Goal: Task Accomplishment & Management: Complete application form

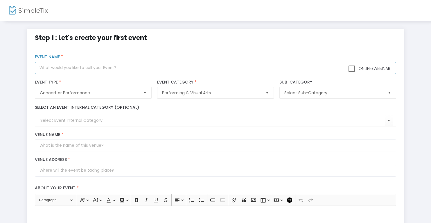
click at [127, 68] on input "text" at bounding box center [215, 68] width 361 height 12
type input "NEPT Presents: [US_STATE]!"
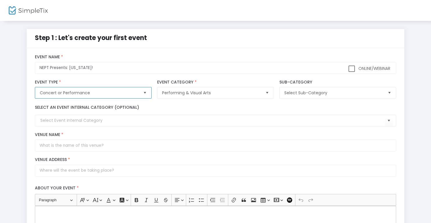
click at [111, 90] on span "Concert or Performance" at bounding box center [89, 93] width 98 height 6
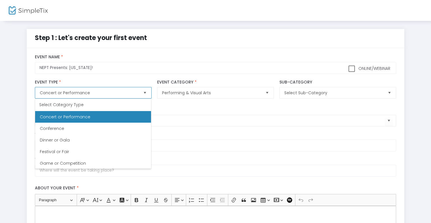
scroll to position [58, 0]
click at [94, 118] on Performance "Concert or Performance" at bounding box center [93, 117] width 116 height 12
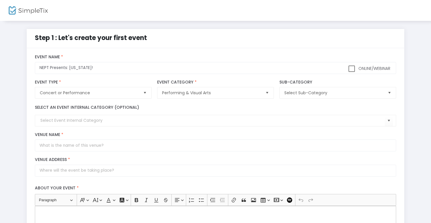
click at [309, 100] on div "Select Sub-Category Sub-Category" at bounding box center [337, 89] width 122 height 25
click at [311, 96] on span "Select Sub-Category" at bounding box center [333, 92] width 103 height 11
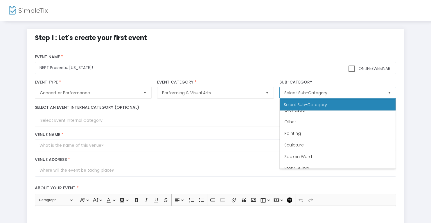
scroll to position [151, 0]
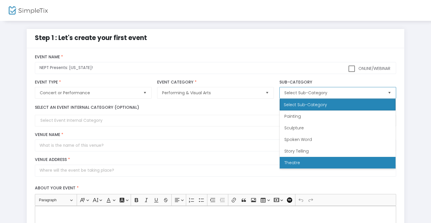
click at [300, 158] on li "Theatre" at bounding box center [338, 163] width 116 height 12
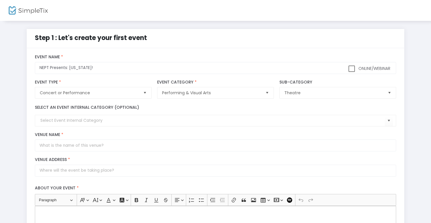
click at [265, 61] on div "Online/Webinar NEPT Presents: [US_STATE]! Event Name *" at bounding box center [215, 64] width 367 height 19
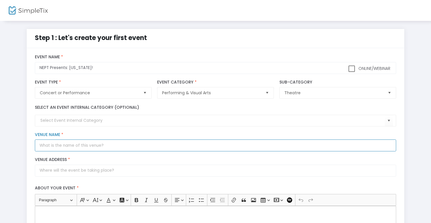
click at [69, 140] on input "Venue Name *" at bounding box center [215, 146] width 361 height 12
type input "[GEOGRAPHIC_DATA]"
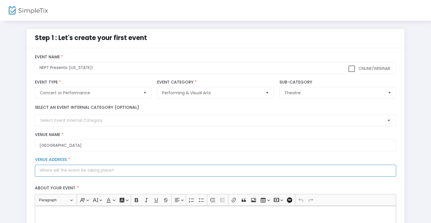
click at [71, 166] on input "Venue Address *" at bounding box center [215, 171] width 361 height 12
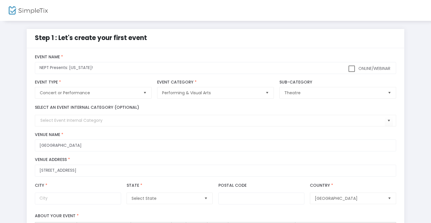
type input "[STREET_ADDRESS]"
type input "[GEOGRAPHIC_DATA]"
type input "02035"
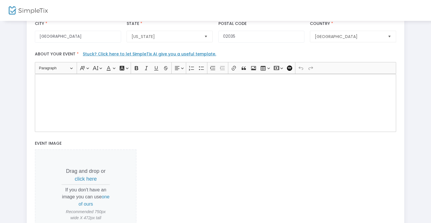
scroll to position [161, 0]
click at [116, 96] on div "Rich Text Editor, main" at bounding box center [215, 104] width 361 height 58
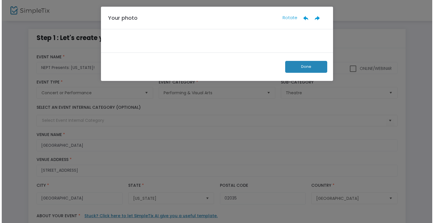
scroll to position [0, 0]
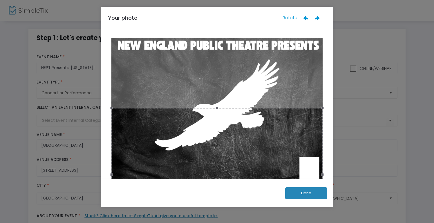
drag, startPoint x: 215, startPoint y: 108, endPoint x: 274, endPoint y: 14, distance: 110.7
click at [276, 11] on div "Your photo Rotate Done" at bounding box center [217, 107] width 232 height 201
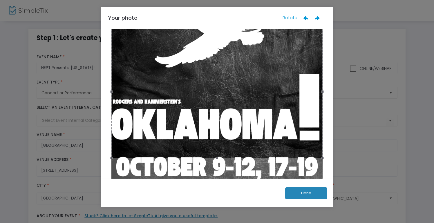
scroll to position [141, 0]
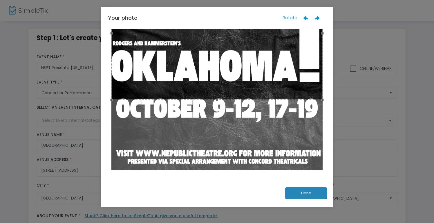
drag, startPoint x: 215, startPoint y: 99, endPoint x: 276, endPoint y: 130, distance: 68.7
click at [276, 131] on div at bounding box center [217, 36] width 215 height 278
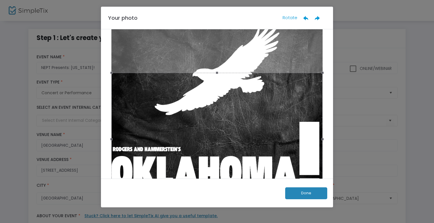
scroll to position [33, 0]
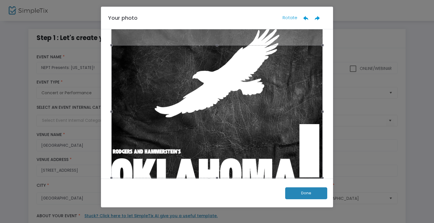
drag, startPoint x: 267, startPoint y: 121, endPoint x: 266, endPoint y: 91, distance: 29.9
click at [266, 91] on div at bounding box center [216, 111] width 211 height 133
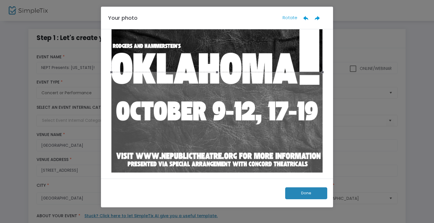
scroll to position [141, 0]
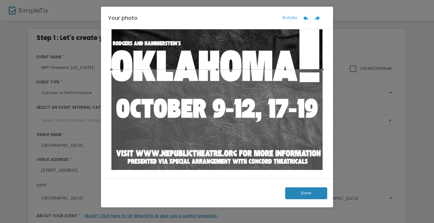
drag, startPoint x: 216, startPoint y: 69, endPoint x: 226, endPoint y: 143, distance: 75.0
click at [226, 143] on div at bounding box center [217, 36] width 215 height 278
click at [372, 147] on ngb-modal-window "Your photo Rotate Done" at bounding box center [217, 111] width 434 height 223
click at [311, 198] on button "Done" at bounding box center [306, 194] width 42 height 12
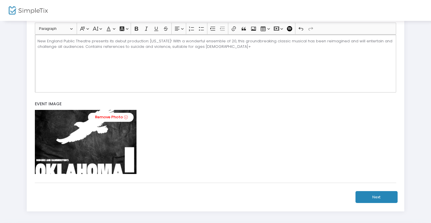
scroll to position [202, 0]
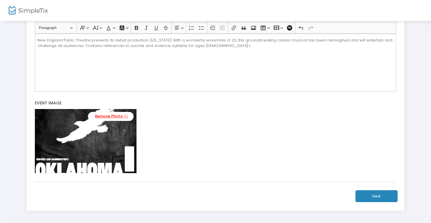
click at [109, 116] on link "Remove Photo" at bounding box center [111, 116] width 46 height 9
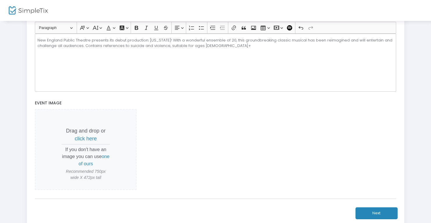
scroll to position [0, 0]
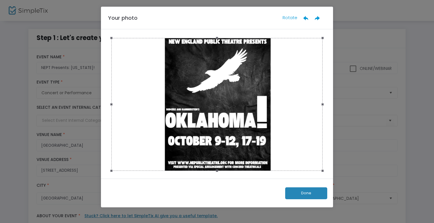
click at [312, 194] on button "Done" at bounding box center [306, 194] width 42 height 12
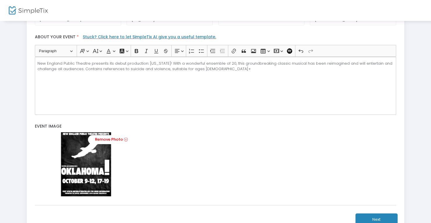
scroll to position [174, 0]
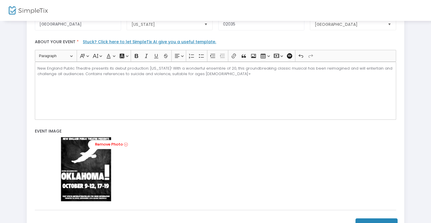
click at [249, 91] on div "New England Public Theatre presents its debut production: [US_STATE]! With a wo…" at bounding box center [215, 91] width 361 height 58
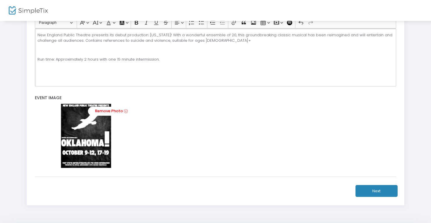
scroll to position [209, 0]
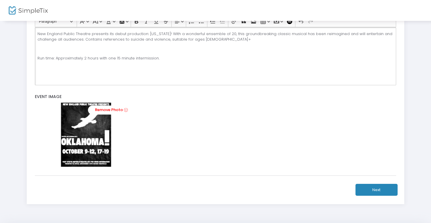
click at [377, 191] on button "Next" at bounding box center [376, 190] width 42 height 12
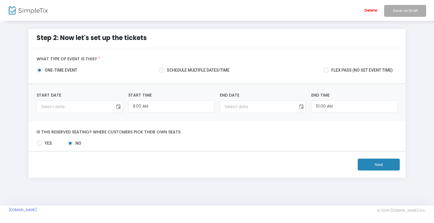
click at [212, 68] on span "Schedule multiple dates/time" at bounding box center [197, 70] width 65 height 6
click at [162, 73] on input "Schedule multiple dates/time" at bounding box center [161, 73] width 0 height 0
radio input "true"
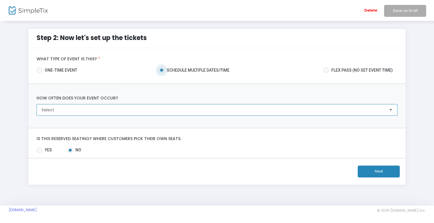
click at [165, 109] on span "Select" at bounding box center [213, 110] width 343 height 6
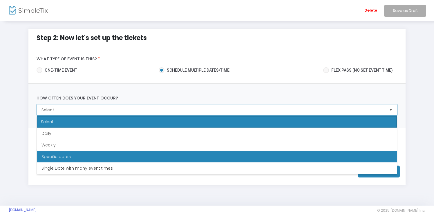
click at [75, 157] on li "Specific dates" at bounding box center [217, 157] width 360 height 12
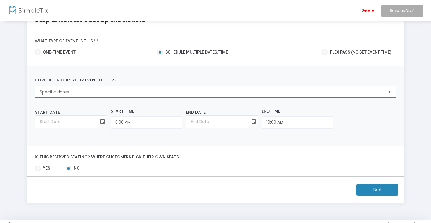
scroll to position [32, 0]
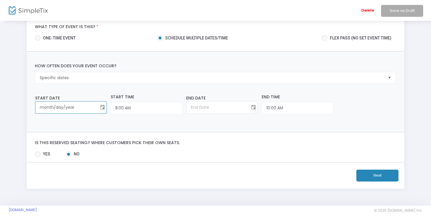
click at [62, 104] on input "month/day/year" at bounding box center [66, 108] width 63 height 12
type input "[DATE]"
click at [112, 108] on input "8:00 AM" at bounding box center [147, 108] width 72 height 12
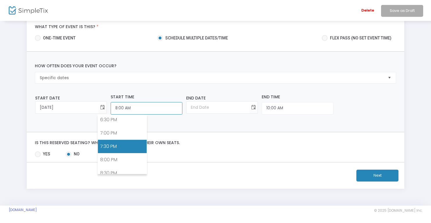
scroll to position [493, 0]
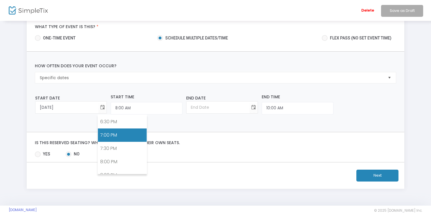
click at [116, 137] on link "7:00 PM" at bounding box center [122, 135] width 48 height 13
type input "7:00 PM"
type input "[DATE]"
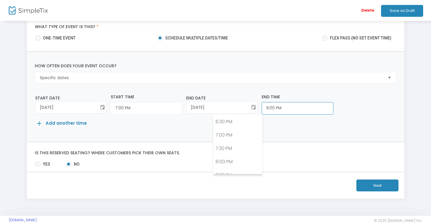
scroll to position [538, 0]
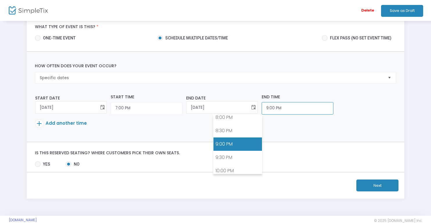
click at [182, 107] on input "9:00 PM" at bounding box center [147, 108] width 72 height 12
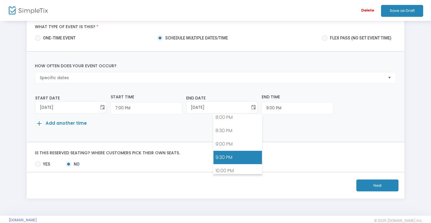
click at [227, 155] on link "9:30 PM" at bounding box center [237, 157] width 48 height 13
type input "9:30 PM"
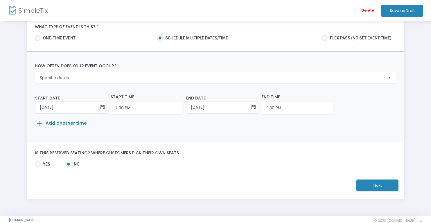
click at [77, 124] on span "Add another time" at bounding box center [66, 123] width 41 height 6
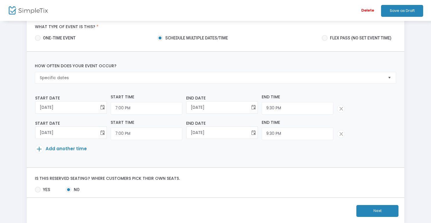
click at [60, 152] on p "Add another time" at bounding box center [213, 150] width 357 height 10
click at [60, 148] on span "Add another time" at bounding box center [66, 149] width 41 height 6
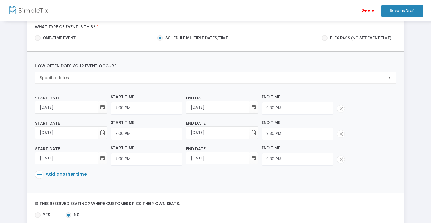
click at [71, 174] on span "Add another time" at bounding box center [66, 174] width 41 height 6
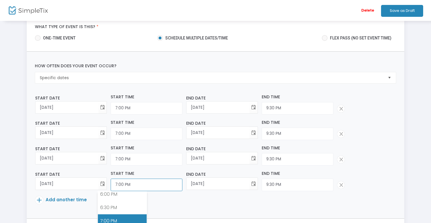
click at [129, 184] on input "7:00 PM" at bounding box center [147, 185] width 72 height 12
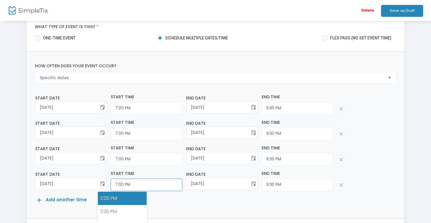
scroll to position [369, 0]
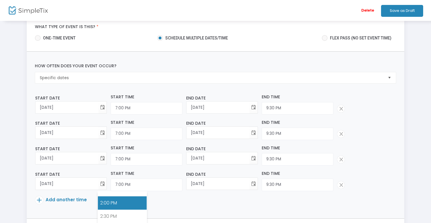
click at [112, 201] on link "2:00 PM" at bounding box center [122, 203] width 48 height 13
type input "2:00 PM"
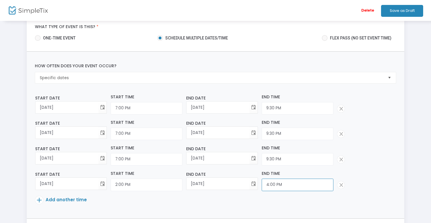
click at [182, 183] on input "4:00 PM" at bounding box center [147, 185] width 72 height 12
click at [182, 184] on input "4:00 PM" at bounding box center [147, 185] width 72 height 12
type input "4:30 PM"
click at [310, 164] on div "Start Date [DATE] Required. Start Time 7:00 PM End Date [DATE] Required. End Ti…" at bounding box center [215, 155] width 361 height 21
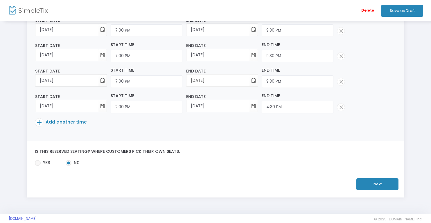
scroll to position [111, 0]
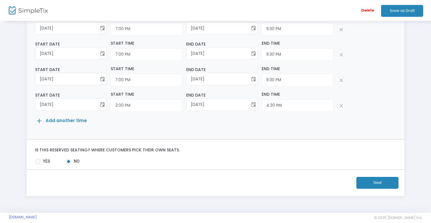
click at [75, 120] on span "Add another time" at bounding box center [66, 121] width 41 height 6
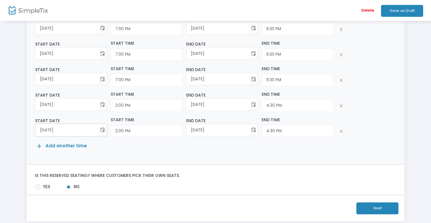
click at [63, 132] on input "[DATE]" at bounding box center [66, 130] width 63 height 12
click at [48, 129] on input "[DATE]" at bounding box center [66, 130] width 63 height 12
type input "[DATE]"
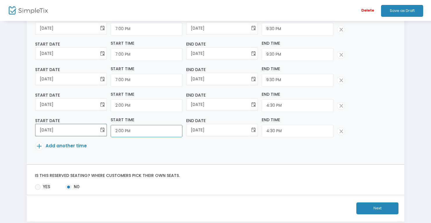
click at [111, 130] on input "2:00 PM" at bounding box center [147, 131] width 72 height 12
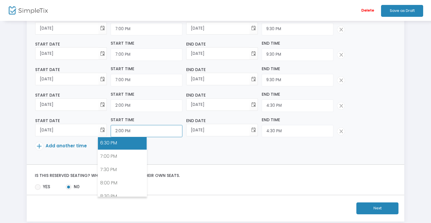
scroll to position [498, 0]
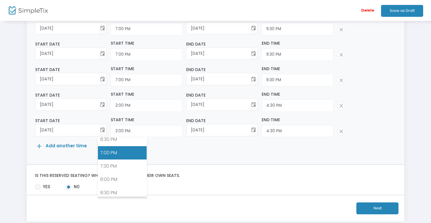
click at [110, 152] on link "7:00 PM" at bounding box center [122, 152] width 48 height 13
type input "7:00 PM"
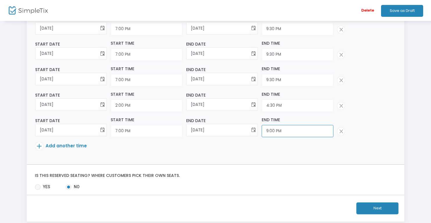
scroll to position [538, 0]
click at [182, 130] on input "9:00 PM" at bounding box center [147, 131] width 72 height 12
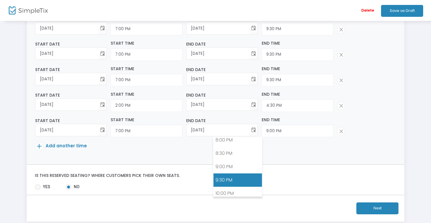
click at [228, 180] on link "9:30 PM" at bounding box center [237, 180] width 48 height 13
type input "9:30 PM"
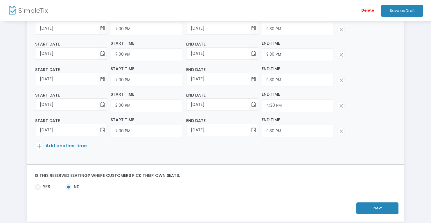
click at [68, 143] on span "Add another time" at bounding box center [66, 146] width 41 height 6
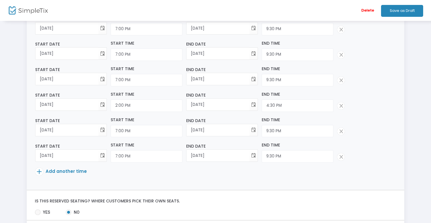
click at [67, 173] on span "Add another time" at bounding box center [66, 171] width 41 height 6
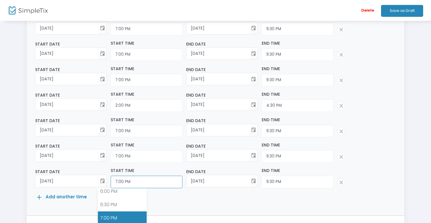
click at [111, 179] on input "7:00 PM" at bounding box center [147, 182] width 72 height 12
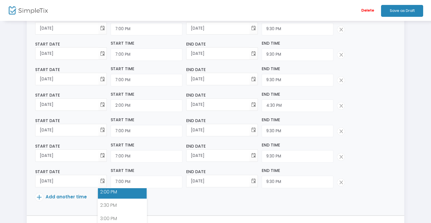
click at [112, 195] on link "2:00 PM" at bounding box center [122, 191] width 48 height 13
type input "2:00 PM"
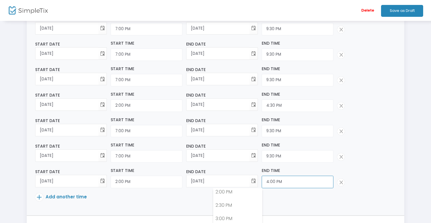
click at [182, 181] on input "4:00 PM" at bounding box center [147, 182] width 72 height 12
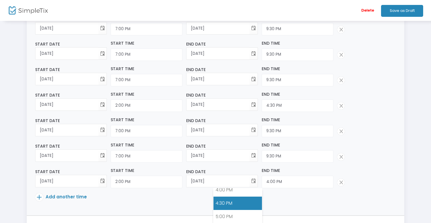
click at [227, 206] on link "4:30 PM" at bounding box center [237, 203] width 48 height 13
type input "4:30 PM"
click at [316, 174] on div "Start Date [DATE] Required. Start Time 2:00 PM End Date [DATE] Required. End Ti…" at bounding box center [215, 177] width 361 height 21
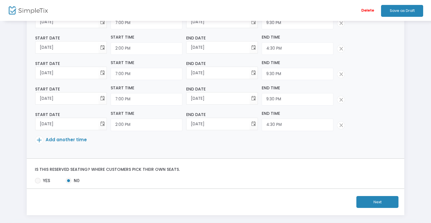
scroll to position [195, 0]
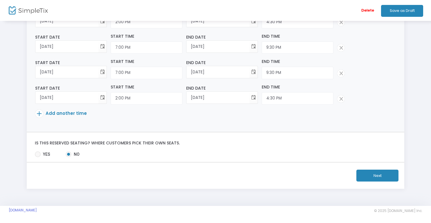
click at [44, 153] on span "Yes" at bounding box center [46, 155] width 10 height 6
click at [38, 157] on input "Yes" at bounding box center [37, 157] width 0 height 0
radio input "true"
click at [74, 152] on span "No" at bounding box center [75, 155] width 8 height 6
click at [69, 157] on input "No" at bounding box center [68, 157] width 0 height 0
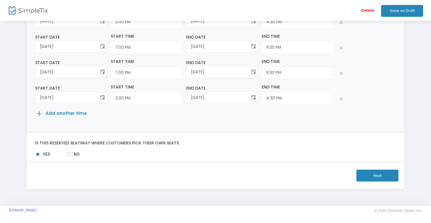
radio input "true"
click at [365, 175] on button "Next" at bounding box center [377, 176] width 42 height 12
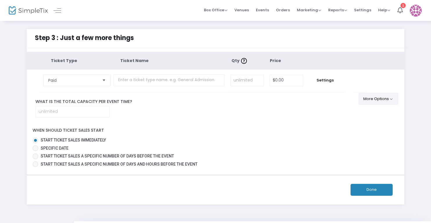
click at [377, 96] on button "More Options" at bounding box center [379, 99] width 40 height 12
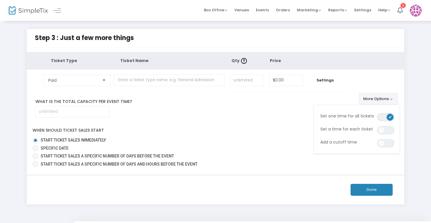
click at [376, 99] on button "More Options" at bounding box center [379, 99] width 40 height 12
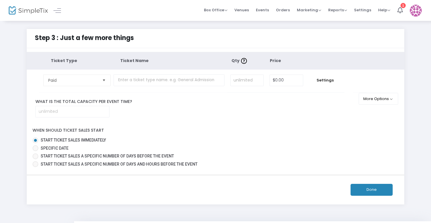
click at [101, 82] on span "Select" at bounding box center [104, 80] width 10 height 10
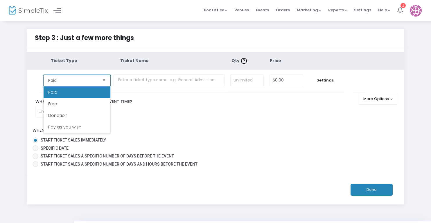
click at [100, 90] on li "Paid" at bounding box center [77, 93] width 67 height 12
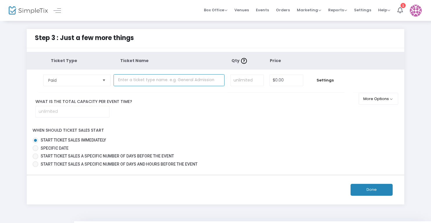
click at [129, 81] on input "text" at bounding box center [169, 80] width 111 height 12
click at [374, 100] on button "More Options" at bounding box center [379, 99] width 40 height 12
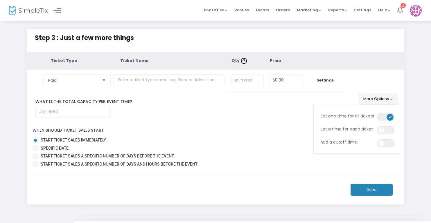
click at [370, 102] on button "More Options" at bounding box center [379, 99] width 40 height 12
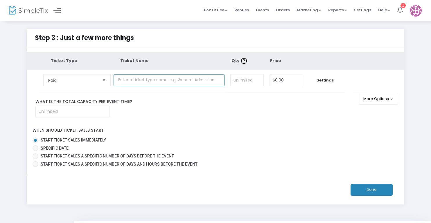
click at [123, 80] on input "text" at bounding box center [169, 80] width 111 height 12
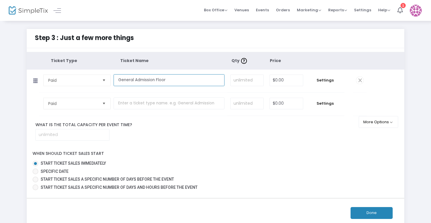
type input "General Admission Floor"
click at [238, 81] on input at bounding box center [246, 80] width 33 height 11
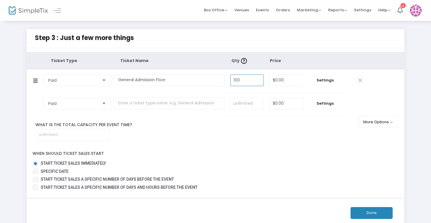
type input "100"
drag, startPoint x: 289, startPoint y: 80, endPoint x: 258, endPoint y: 77, distance: 30.9
click at [258, 77] on tr "Paid Required. General Admission Floor Required. 100 Required. 0 Required. Sett…" at bounding box center [197, 81] width 340 height 23
click at [274, 80] on input "35" at bounding box center [286, 80] width 33 height 11
click at [271, 81] on input "35" at bounding box center [286, 80] width 33 height 11
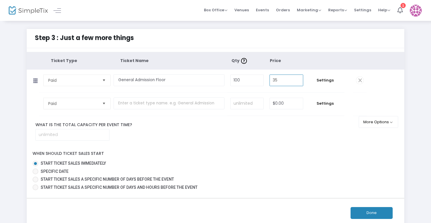
click at [282, 81] on input "35" at bounding box center [286, 80] width 33 height 11
type input "$35.00"
click at [133, 103] on input "text" at bounding box center [169, 104] width 111 height 12
type input "F"
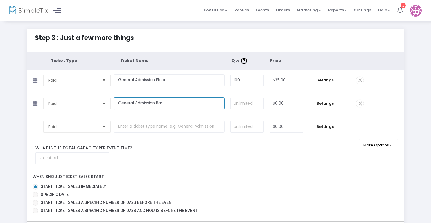
type input "General Admission Bar"
click at [251, 105] on input at bounding box center [246, 103] width 33 height 11
type input "30"
type input "$35.00"
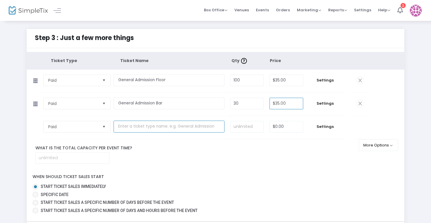
click at [136, 128] on input "text" at bounding box center [169, 127] width 111 height 12
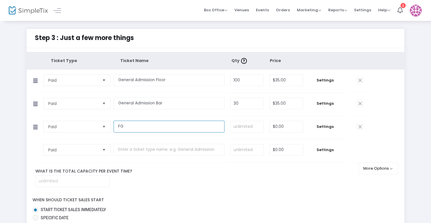
type input "F"
click at [216, 126] on input "General Admission Bleachers (bring your own cushion!)" at bounding box center [169, 127] width 111 height 12
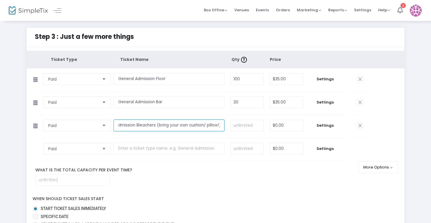
scroll to position [0, 21]
type input "General Admission Bleachers (bring your own cushion/ pillow!)"
click at [238, 128] on input at bounding box center [246, 125] width 33 height 11
type input "50"
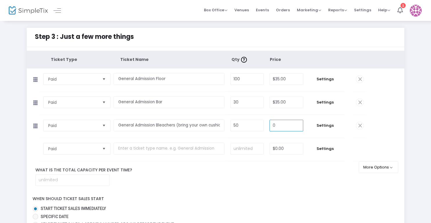
click at [276, 126] on input "0" at bounding box center [286, 125] width 33 height 11
type input "$15.00"
click at [170, 145] on input "text" at bounding box center [169, 149] width 111 height 12
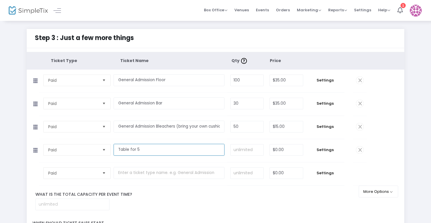
type input "Table for 5"
click at [245, 151] on input at bounding box center [246, 150] width 33 height 11
type input "3"
type input "$125.00"
click at [406, 163] on div "Step 3 : Just a few more things Ticket Type Ticket Name Qty Price Paid Required…" at bounding box center [215, 163] width 383 height 269
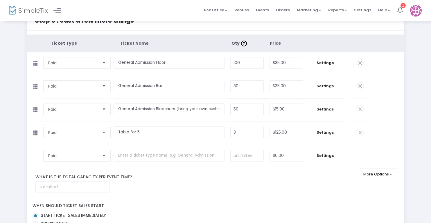
scroll to position [17, 0]
click at [241, 64] on input "100" at bounding box center [246, 63] width 33 height 11
type input "120"
click at [416, 122] on div "Step 3 : Just a few more things Ticket Type Ticket Name Qty Price Paid Required…" at bounding box center [215, 146] width 413 height 269
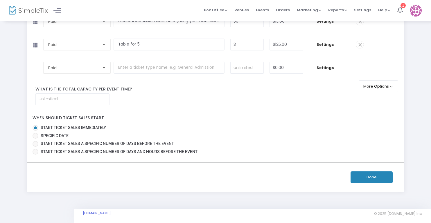
scroll to position [105, 0]
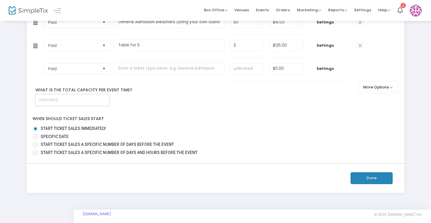
click at [98, 98] on input at bounding box center [72, 100] width 73 height 11
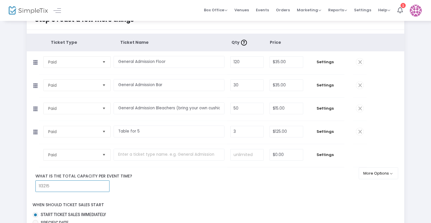
scroll to position [18, 0]
type input "1"
type input "215"
click at [363, 214] on label "Start ticket sales immediately" at bounding box center [213, 215] width 361 height 6
click at [35, 218] on input "Start ticket sales immediately" at bounding box center [35, 218] width 0 height 0
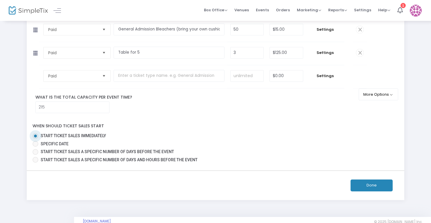
scroll to position [97, 0]
click at [383, 185] on button "Done" at bounding box center [371, 186] width 42 height 12
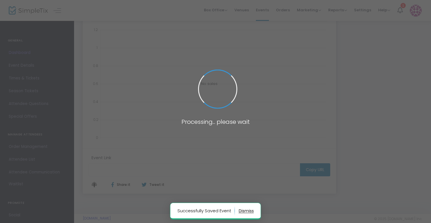
type input "[URL][DOMAIN_NAME][US_STATE]"
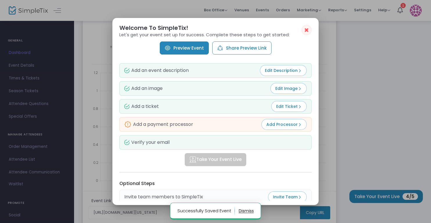
click at [295, 128] on button "Add Processor" at bounding box center [283, 124] width 45 height 11
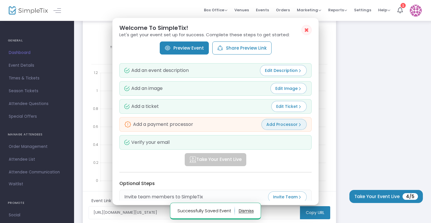
scroll to position [97, 0]
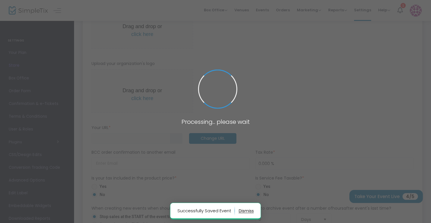
type input "[URL]"
radio input "false"
radio input "true"
type input "[GEOGRAPHIC_DATA]"
type input "7819642138"
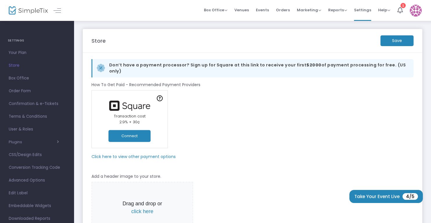
click at [138, 154] on m-panel-subtitle "Click here to view other payment options" at bounding box center [133, 157] width 84 height 6
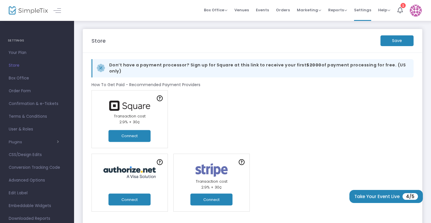
click at [134, 134] on button "Connect" at bounding box center [130, 136] width 42 height 12
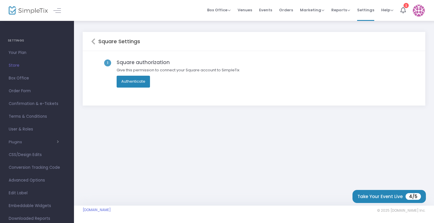
click at [139, 84] on button "Authenticate" at bounding box center [133, 82] width 33 height 12
click at [139, 83] on button "Authenticate" at bounding box center [133, 82] width 33 height 12
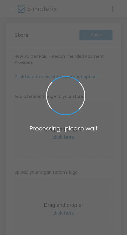
type input "[URL]"
radio input "false"
radio input "true"
type input "[GEOGRAPHIC_DATA]"
type input "7819642138"
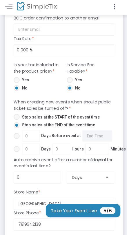
scroll to position [333, 0]
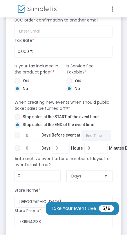
click at [18, 118] on span at bounding box center [18, 117] width 6 height 6
click at [17, 120] on input "Stop sales at the START of the event time" at bounding box center [17, 120] width 0 height 0
radio input "true"
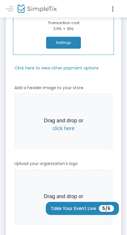
scroll to position [0, 0]
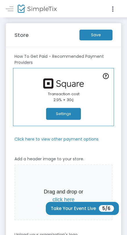
click at [58, 112] on button "Settings" at bounding box center [63, 114] width 35 height 12
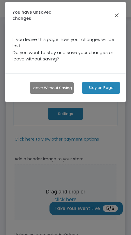
click at [118, 13] on button "button" at bounding box center [117, 16] width 8 height 8
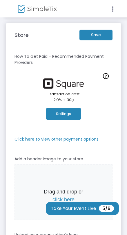
click at [101, 31] on m-button "Save" at bounding box center [96, 35] width 33 height 11
click at [70, 114] on button "Settings" at bounding box center [63, 114] width 35 height 12
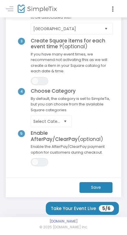
scroll to position [82, 0]
click at [93, 189] on m-button "Save" at bounding box center [96, 187] width 33 height 11
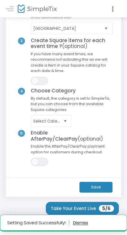
click at [84, 226] on button "button" at bounding box center [80, 222] width 15 height 9
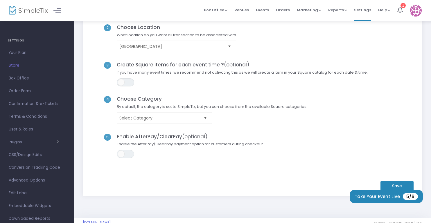
scroll to position [69, 0]
click at [394, 184] on m-button "Save" at bounding box center [396, 187] width 33 height 11
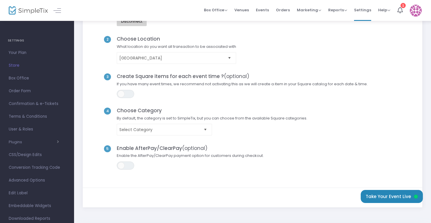
scroll to position [62, 0]
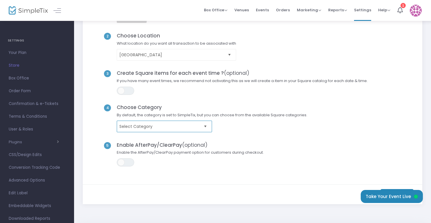
click at [199, 124] on span "Select Category" at bounding box center [160, 127] width 82 height 6
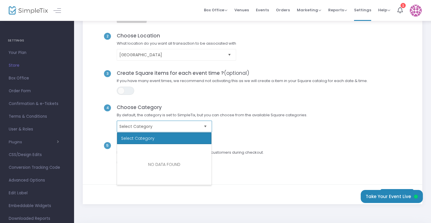
click at [199, 124] on span "Select Category" at bounding box center [160, 127] width 82 height 6
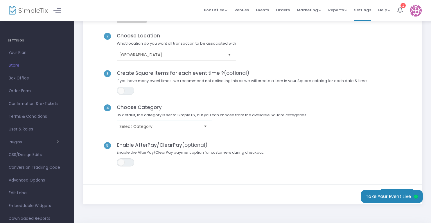
scroll to position [83, 0]
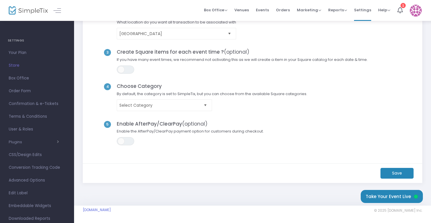
click at [395, 171] on m-button "Save" at bounding box center [396, 173] width 33 height 11
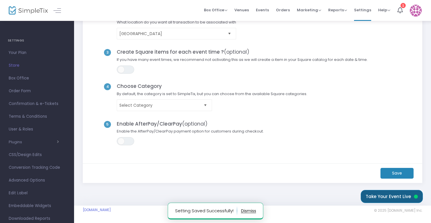
click at [395, 196] on button "Take Your Event Live" at bounding box center [392, 196] width 62 height 13
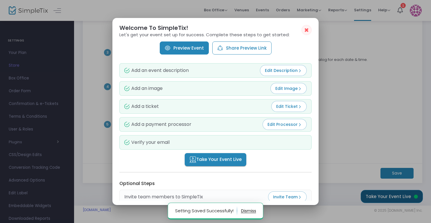
scroll to position [0, 0]
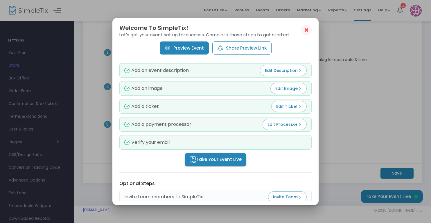
click at [190, 45] on link "Preview Event" at bounding box center [184, 48] width 49 height 13
click at [304, 28] on span "✖" at bounding box center [306, 30] width 5 height 7
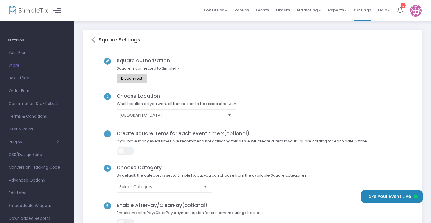
scroll to position [2, 0]
click at [222, 10] on span "Box Office" at bounding box center [216, 10] width 24 height 6
click at [219, 7] on span "Box Office" at bounding box center [216, 10] width 24 height 6
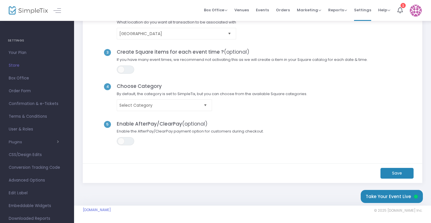
scroll to position [0, 0]
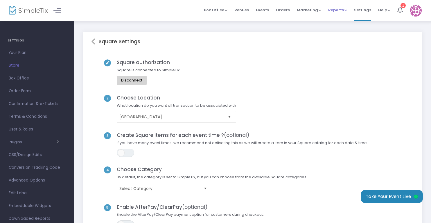
click at [338, 6] on span "Reports Analytics Sales Reports Download" at bounding box center [337, 10] width 19 height 15
click at [29, 13] on img at bounding box center [28, 10] width 39 height 8
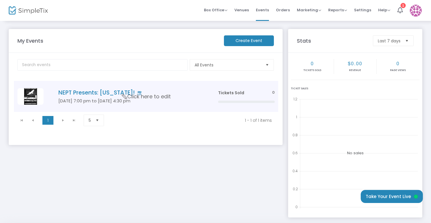
click at [161, 95] on span "Click here to edit" at bounding box center [146, 97] width 49 height 8
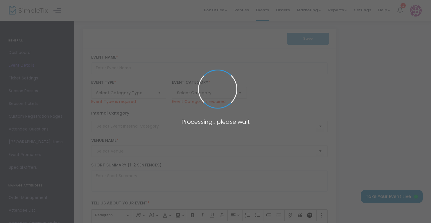
type input "NEPT Presents: Oklahoma!"
type textarea "New England Public Theatre presents its debut production: Oklahoma! With a wond…"
type input "Buy Tickets"
type input "[GEOGRAPHIC_DATA]"
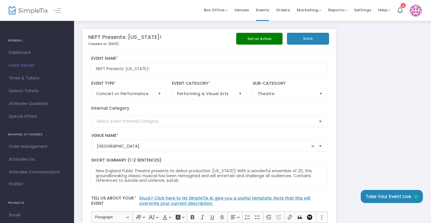
click at [24, 59] on link "Event Details" at bounding box center [37, 65] width 74 height 13
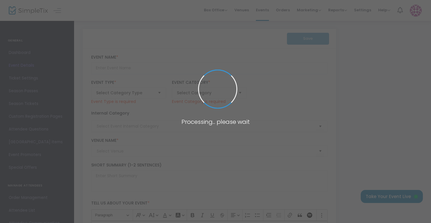
type input "NEPT Presents: Oklahoma!"
type textarea "New England Public Theatre presents its debut production: [US_STATE]! With a wo…"
type input "Buy Tickets"
type input "[GEOGRAPHIC_DATA]"
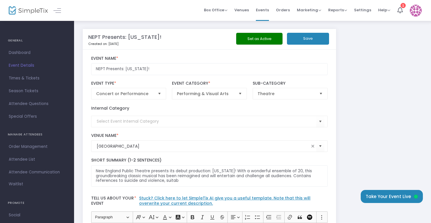
click at [24, 55] on span "Dashboard" at bounding box center [37, 53] width 57 height 8
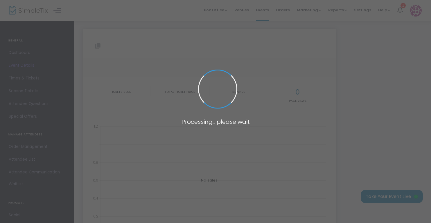
type input "[URL][DOMAIN_NAME][US_STATE]"
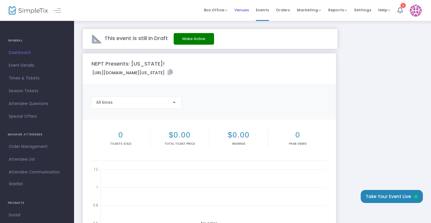
click at [244, 10] on span "Venues" at bounding box center [241, 10] width 15 height 15
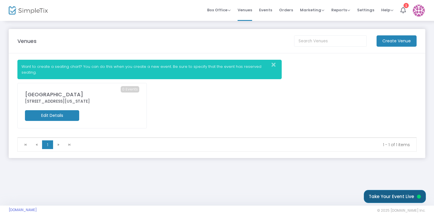
click at [415, 193] on button "Take Your Event Live" at bounding box center [395, 196] width 62 height 13
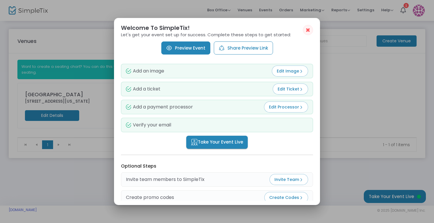
scroll to position [19, 0]
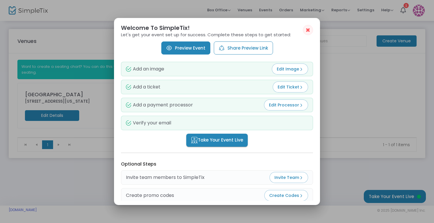
click at [223, 139] on span "Take Your Event Live" at bounding box center [217, 140] width 52 height 7
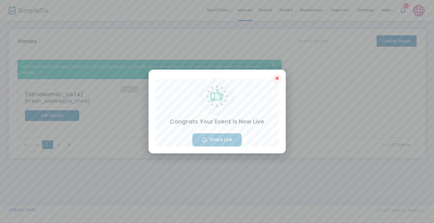
click at [223, 140] on button "Share Link" at bounding box center [216, 140] width 49 height 13
